Goal: Communication & Community: Connect with others

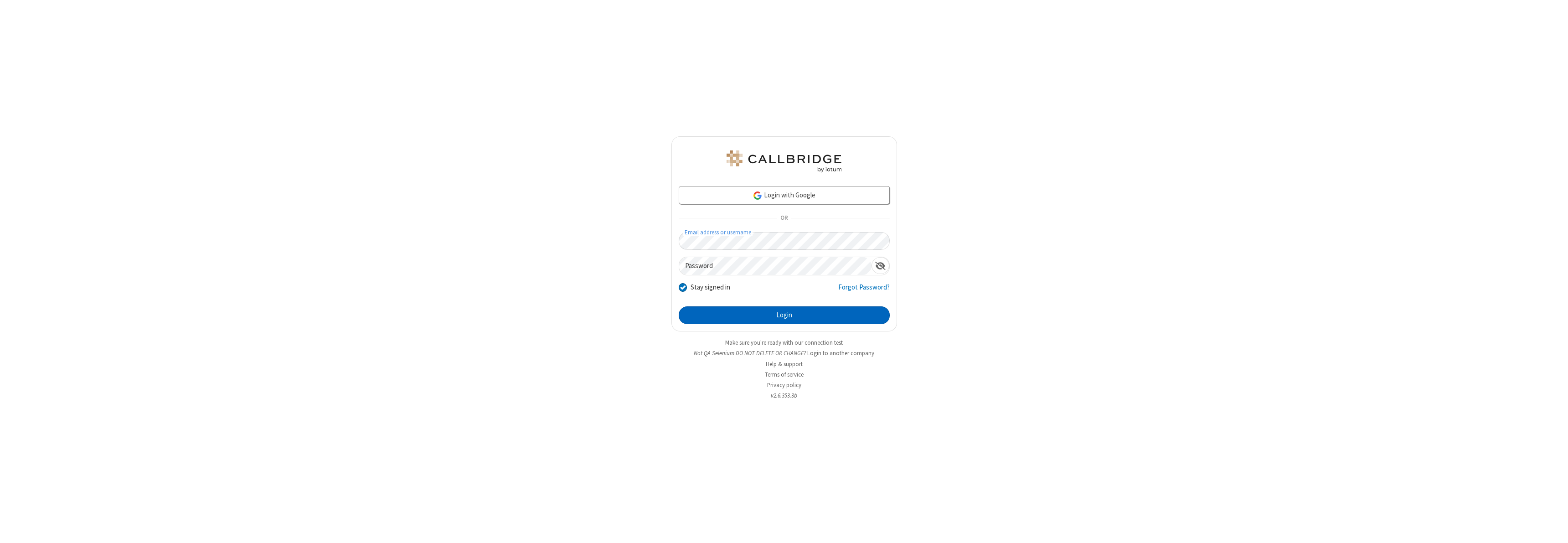
click at [784, 315] on button "Login" at bounding box center [784, 315] width 211 height 18
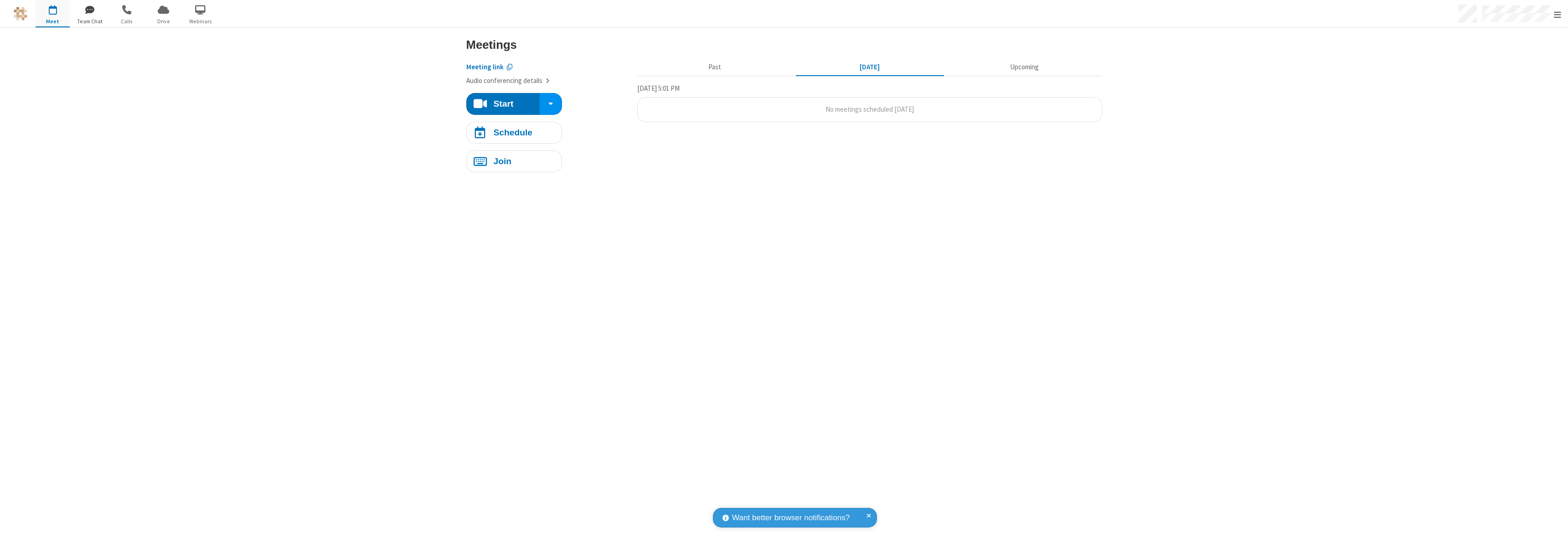
click at [89, 9] on span "button" at bounding box center [89, 9] width 34 height 15
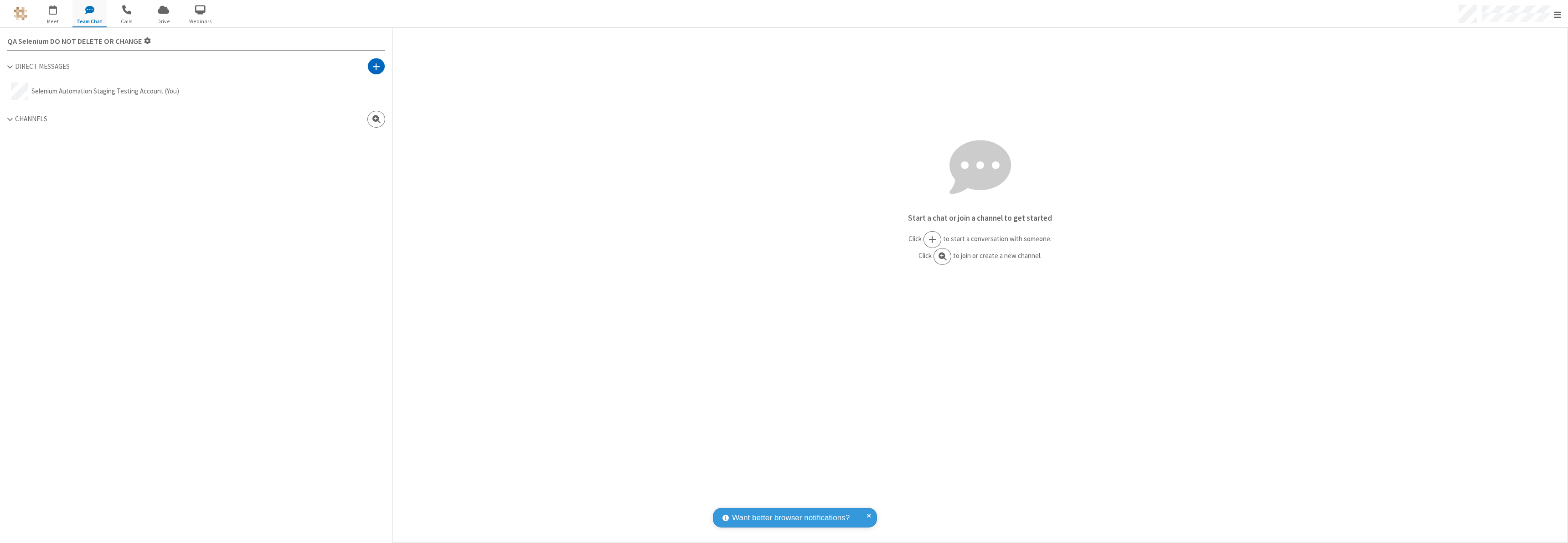
click at [376, 66] on span at bounding box center [376, 66] width 8 height 9
